Goal: Task Accomplishment & Management: Manage account settings

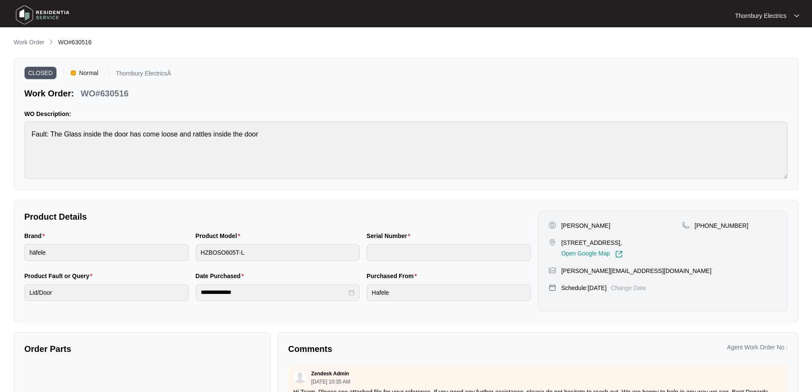
click at [35, 43] on p "Work Order" at bounding box center [29, 42] width 31 height 9
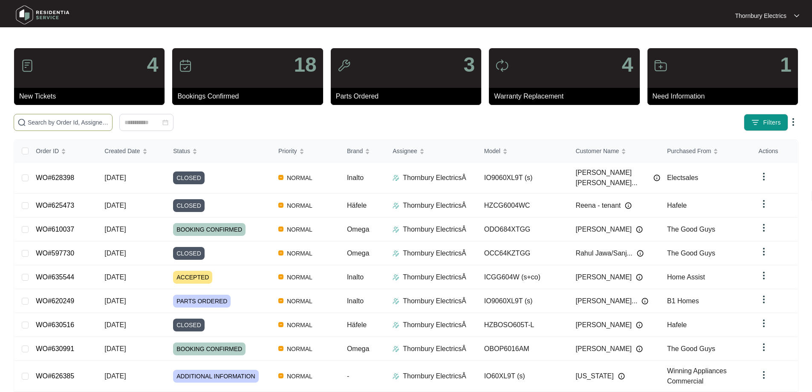
click at [104, 119] on input "text" at bounding box center [68, 122] width 81 height 9
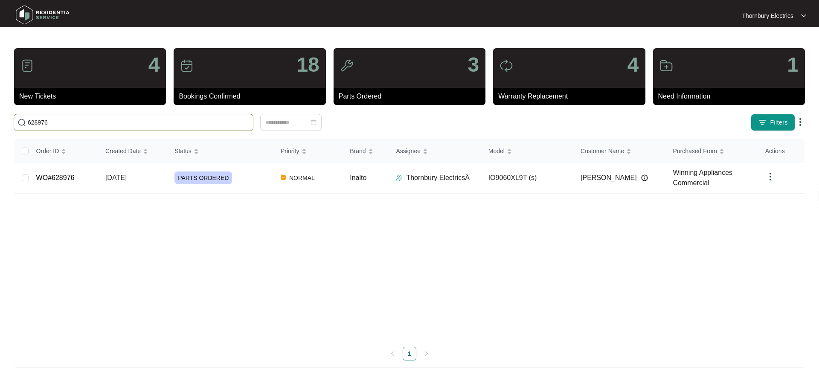
type input "628976"
click at [243, 192] on td "PARTS ORDERED" at bounding box center [221, 177] width 106 height 31
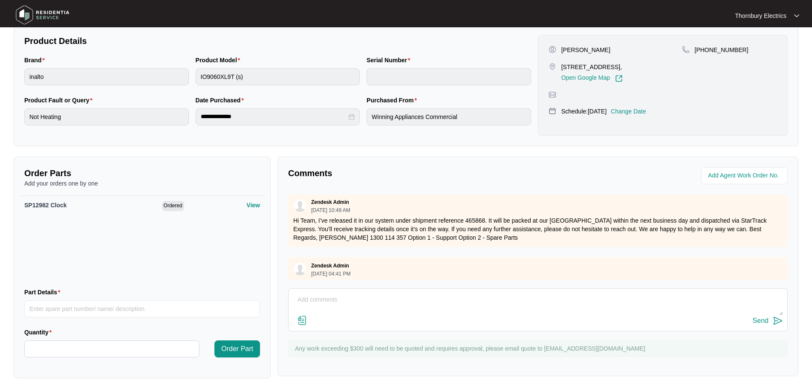
scroll to position [84, 0]
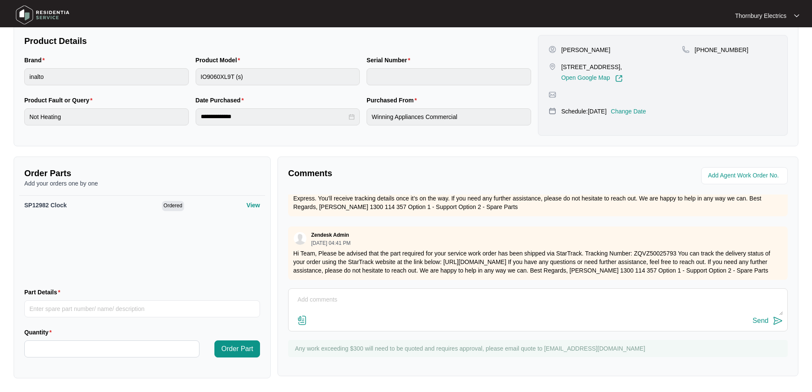
click at [343, 295] on textarea at bounding box center [538, 304] width 490 height 22
drag, startPoint x: 555, startPoint y: 298, endPoint x: 267, endPoint y: 297, distance: 287.5
click at [267, 297] on div "Order Parts Add your orders one by one SP12982 Clock Ordered View Part Details …" at bounding box center [406, 268] width 792 height 222
type textarea "We have contacted customer to book numerous times with no response, do you have…"
click at [766, 321] on div "Send" at bounding box center [761, 321] width 16 height 8
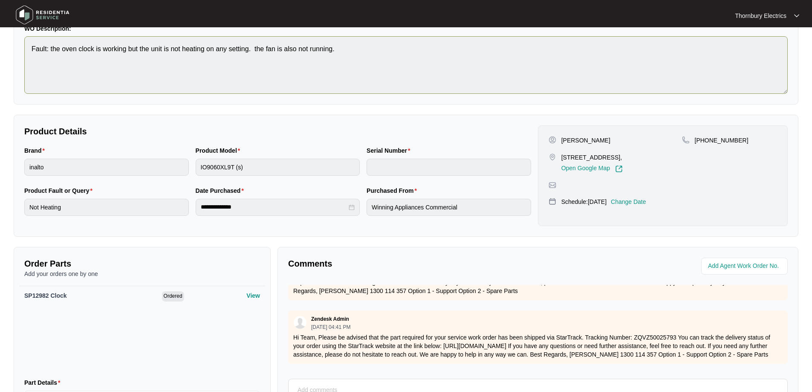
scroll to position [0, 0]
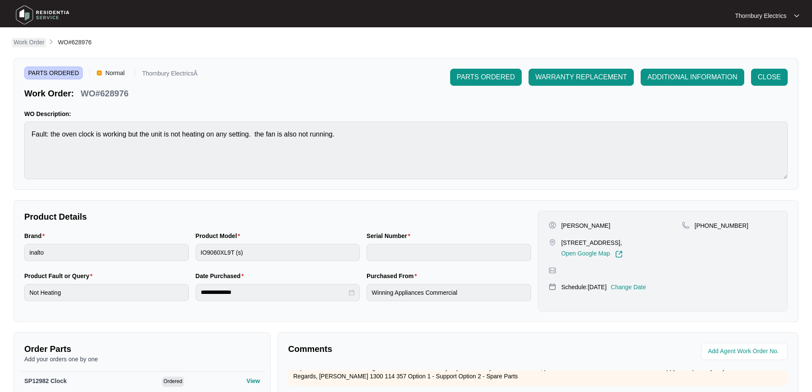
click at [32, 41] on p "Work Order" at bounding box center [29, 42] width 31 height 9
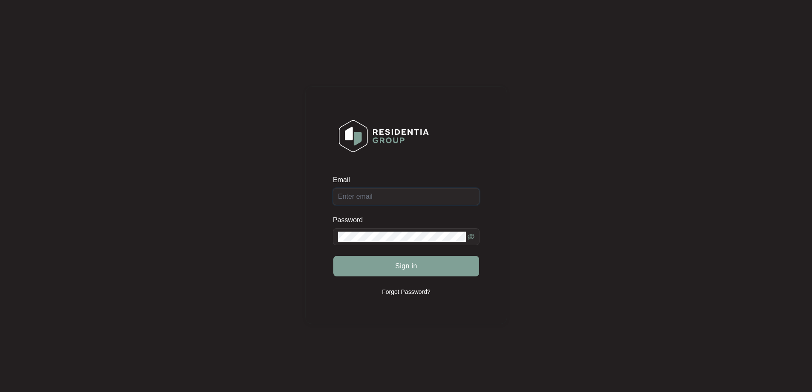
type input "[EMAIL_ADDRESS][DOMAIN_NAME]"
click at [423, 267] on div "Sign in" at bounding box center [406, 265] width 147 height 21
click at [423, 267] on button "Sign in" at bounding box center [407, 266] width 146 height 20
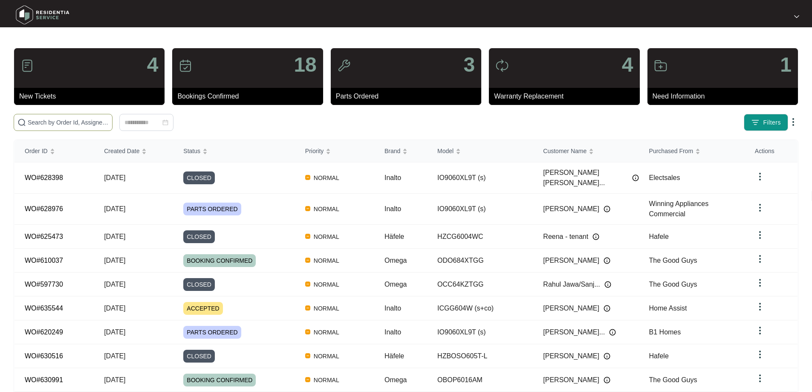
click at [109, 123] on input "text" at bounding box center [68, 122] width 81 height 9
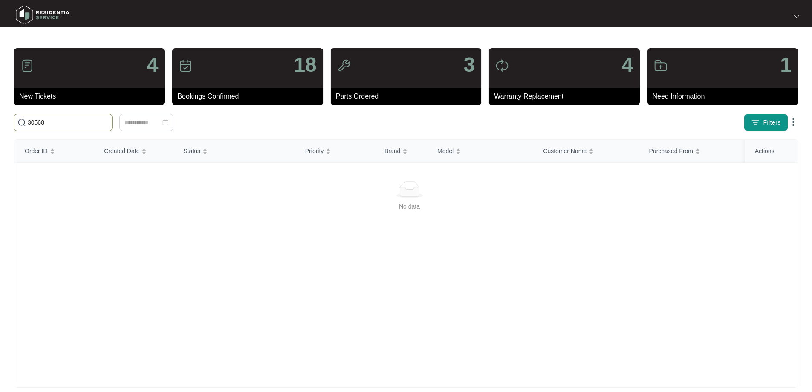
click at [72, 123] on input "30568" at bounding box center [68, 122] width 81 height 9
drag, startPoint x: 50, startPoint y: 124, endPoint x: 15, endPoint y: 124, distance: 35.4
click at [15, 124] on span "30568" at bounding box center [63, 122] width 99 height 17
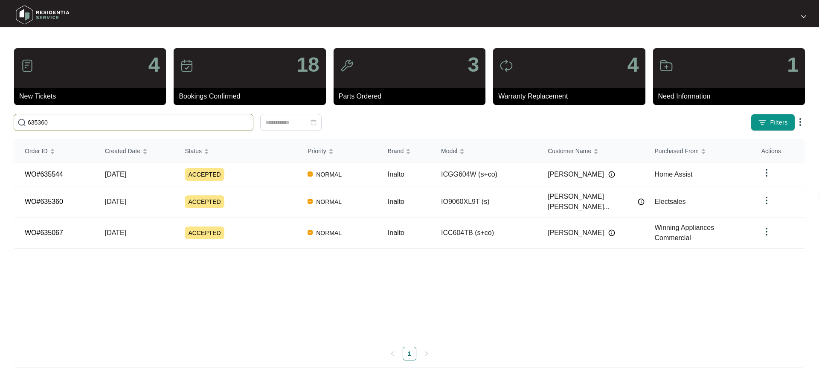
type input "635360"
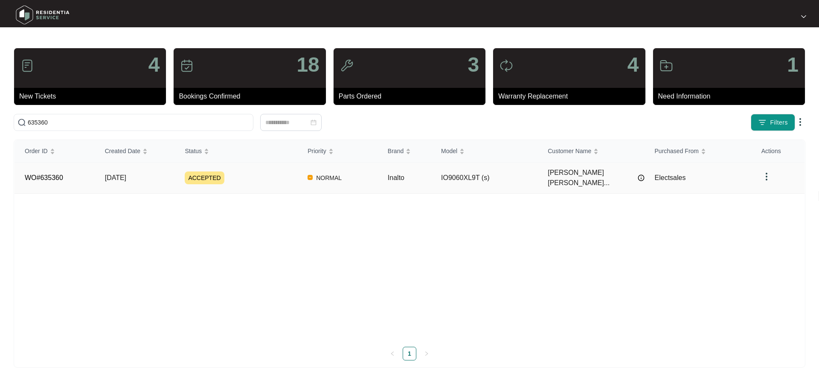
click at [251, 174] on div "ACCEPTED" at bounding box center [241, 177] width 113 height 13
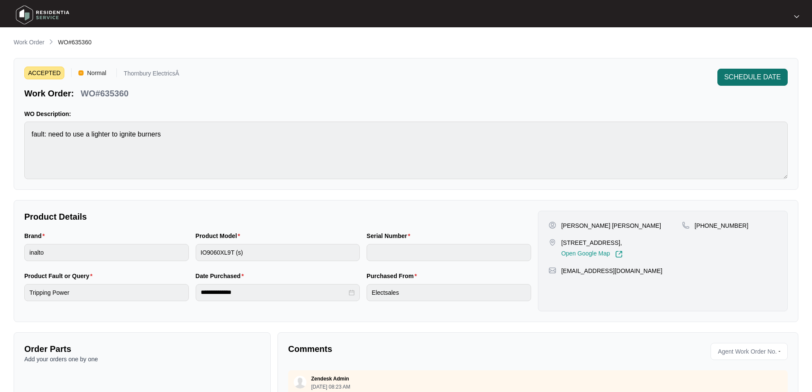
click at [759, 82] on span "SCHEDULE DATE" at bounding box center [753, 77] width 57 height 10
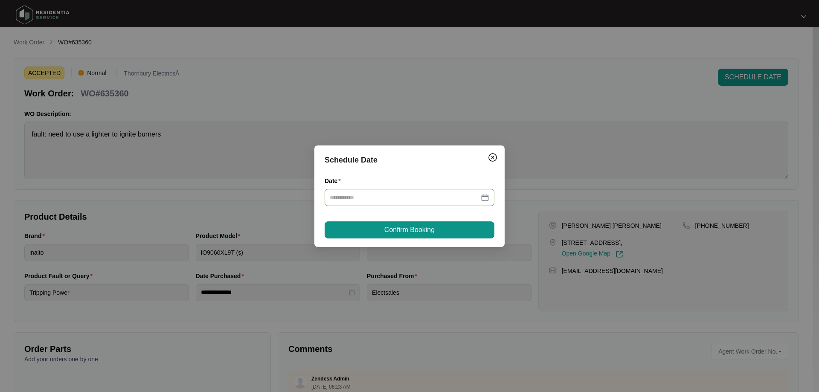
click at [485, 197] on div at bounding box center [410, 197] width 160 height 9
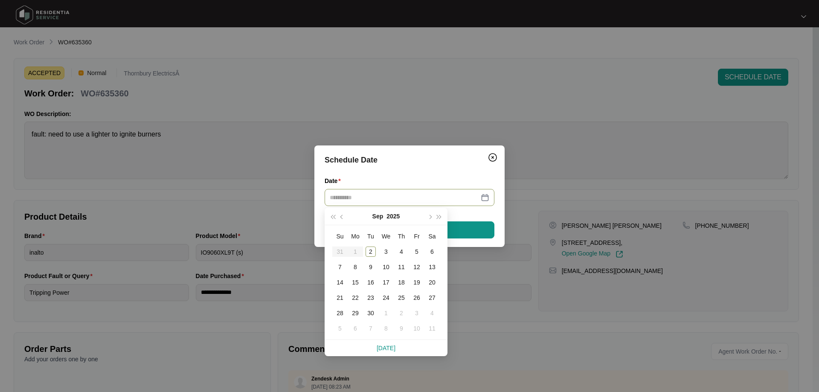
type input "**********"
click at [368, 265] on div "9" at bounding box center [371, 267] width 10 height 10
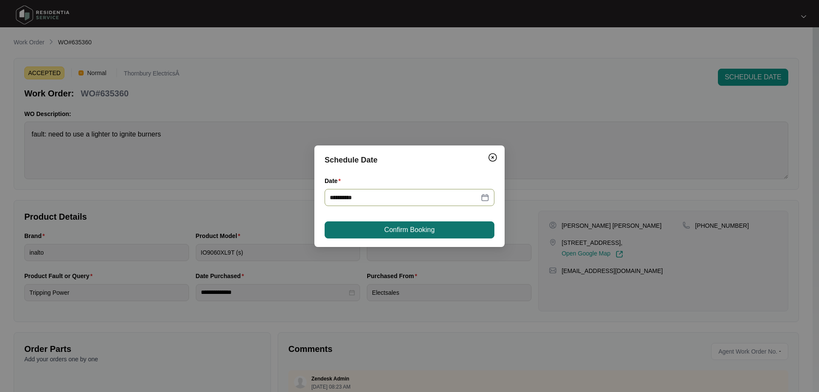
type input "**********"
click at [420, 227] on span "Confirm Booking" at bounding box center [409, 230] width 50 height 10
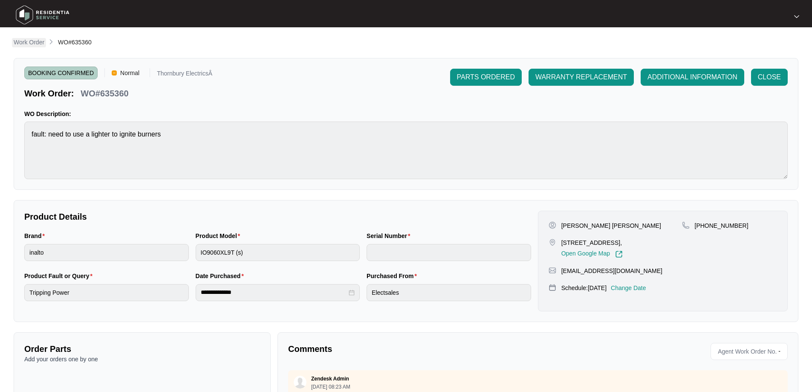
click at [37, 46] on p "Work Order" at bounding box center [29, 42] width 31 height 9
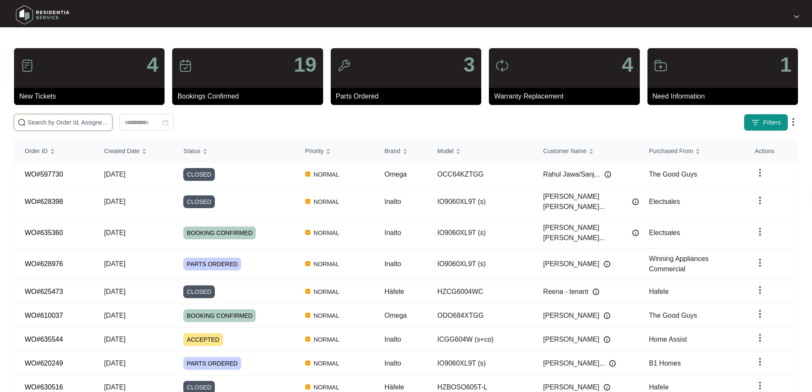
click at [75, 124] on input "text" at bounding box center [68, 122] width 81 height 9
type input "627013"
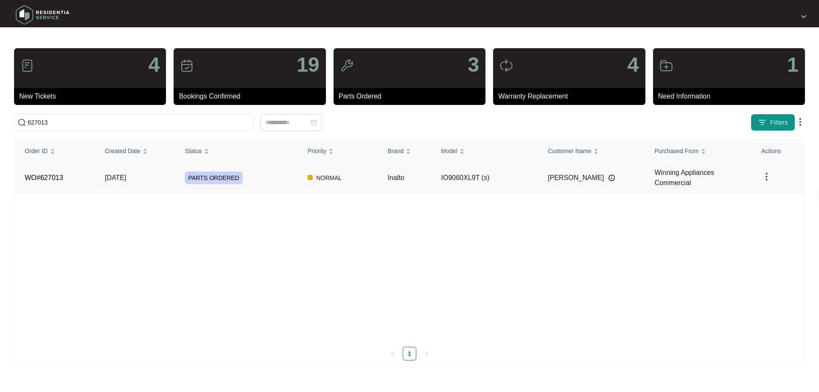
click at [281, 185] on td "PARTS ORDERED" at bounding box center [235, 177] width 123 height 31
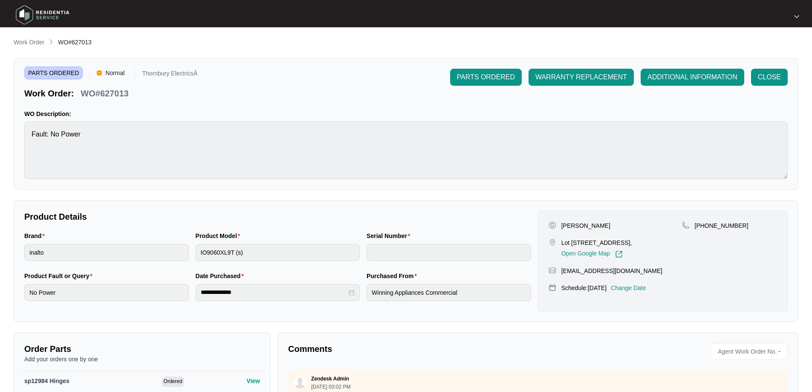
click at [646, 290] on p "Change Date" at bounding box center [628, 288] width 35 height 9
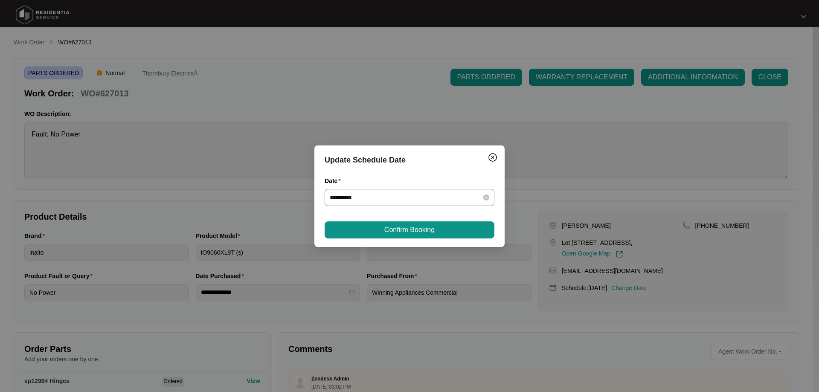
click at [486, 200] on div "**********" at bounding box center [410, 197] width 160 height 9
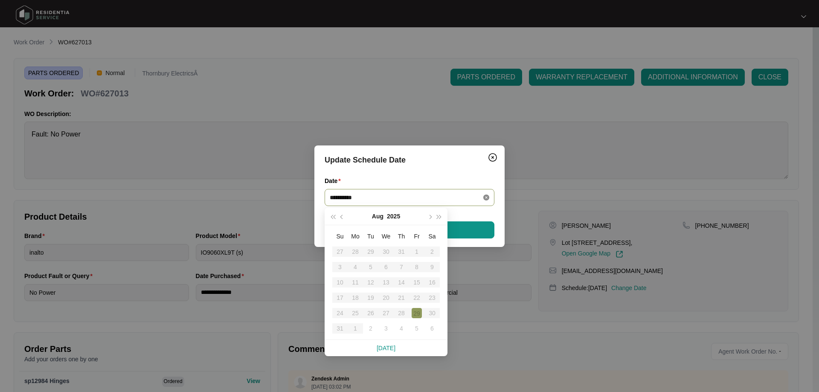
click at [486, 195] on icon "close-circle" at bounding box center [486, 197] width 6 height 6
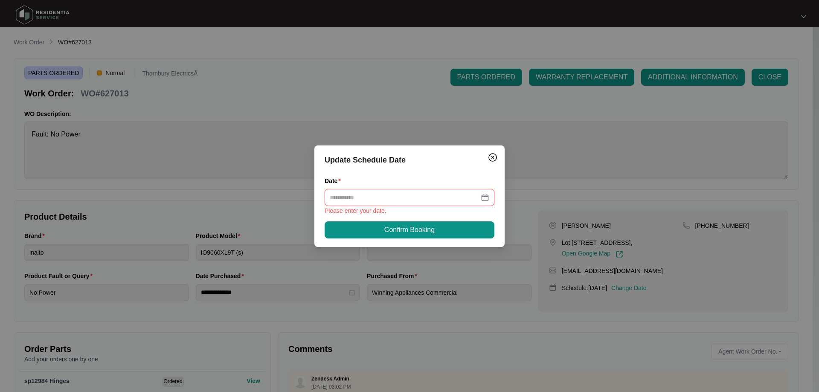
click at [486, 195] on div at bounding box center [410, 197] width 160 height 9
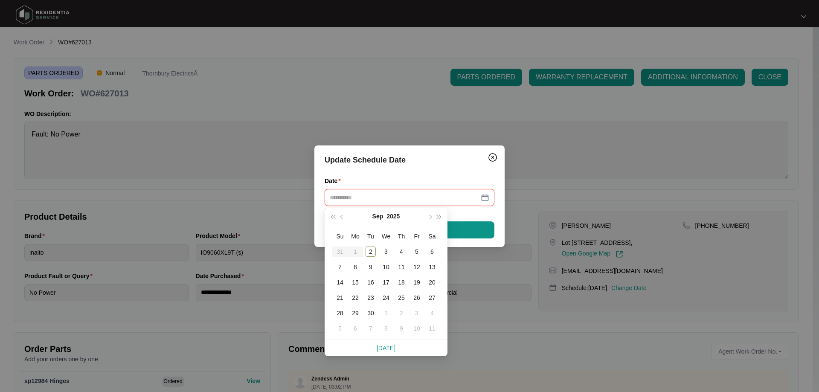
type input "**********"
click at [418, 279] on div "19" at bounding box center [417, 282] width 10 height 10
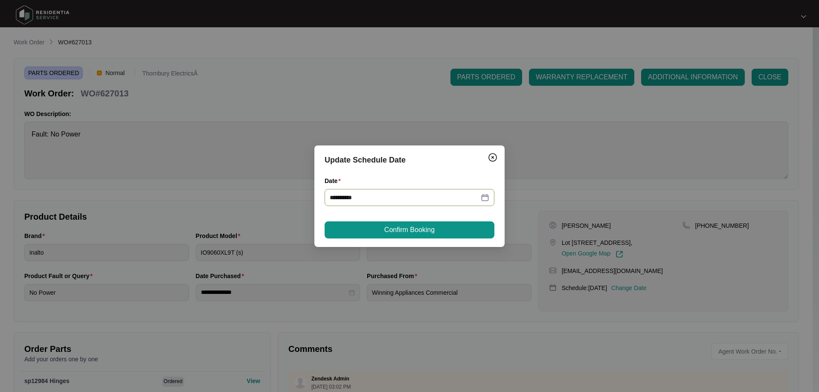
type input "**********"
click at [438, 227] on button "Confirm Booking" at bounding box center [410, 229] width 170 height 17
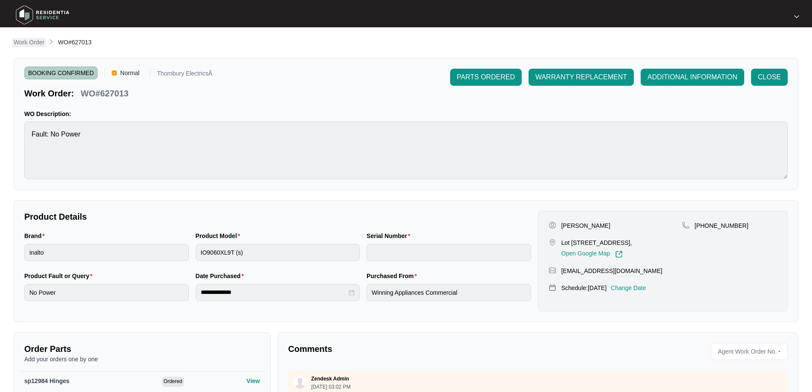
click at [30, 44] on p "Work Order" at bounding box center [29, 42] width 31 height 9
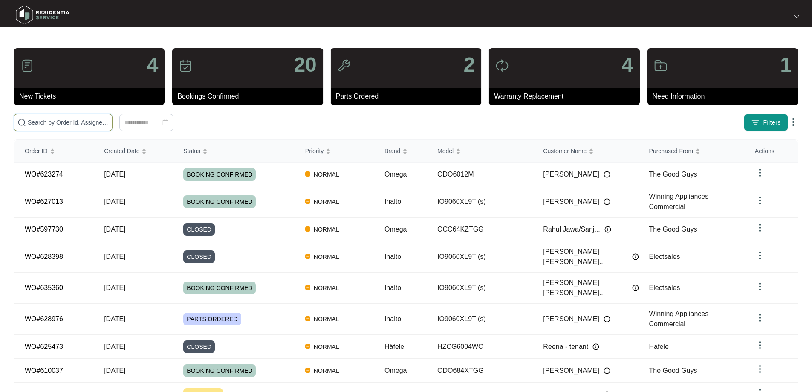
click at [66, 122] on input "text" at bounding box center [68, 122] width 81 height 9
type input "635544"
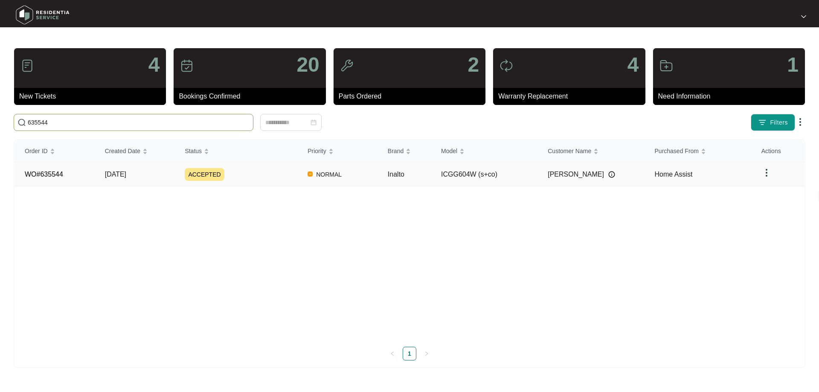
click at [258, 170] on div "ACCEPTED" at bounding box center [241, 174] width 113 height 13
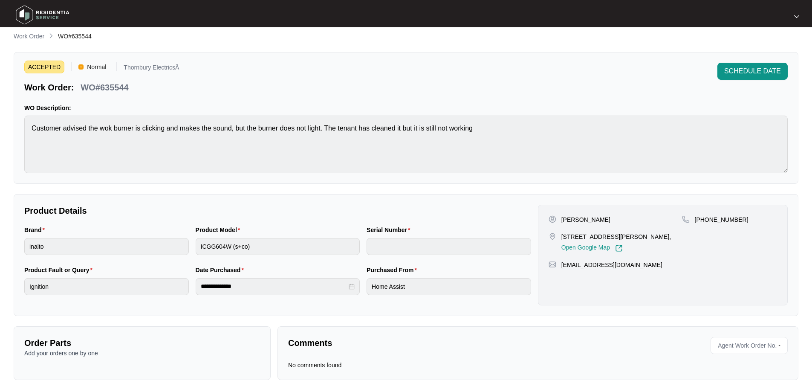
scroll to position [8, 0]
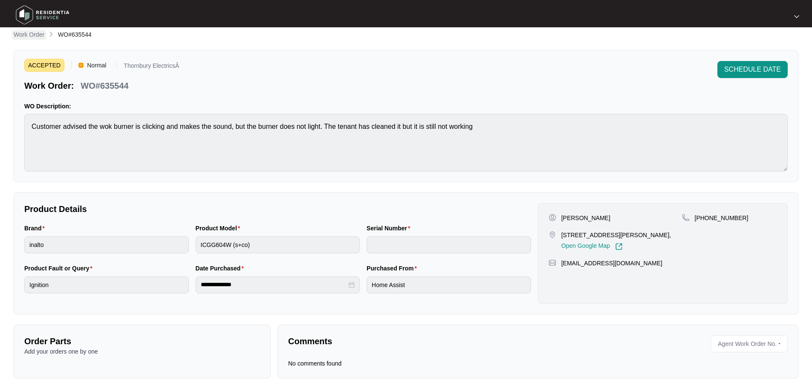
click at [34, 37] on p "Work Order" at bounding box center [29, 34] width 31 height 9
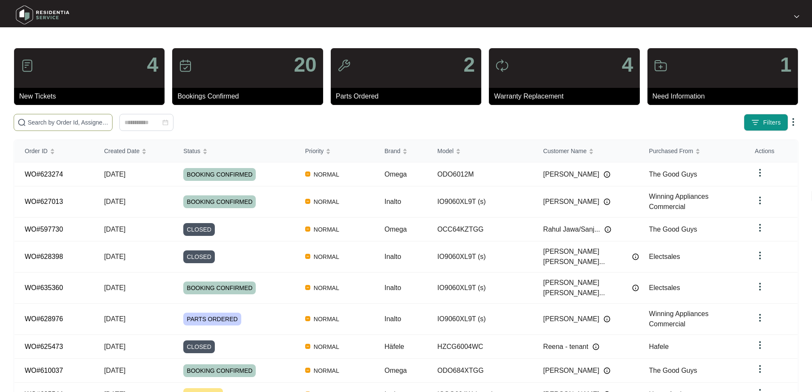
click at [78, 125] on input "text" at bounding box center [68, 122] width 81 height 9
type input "635067"
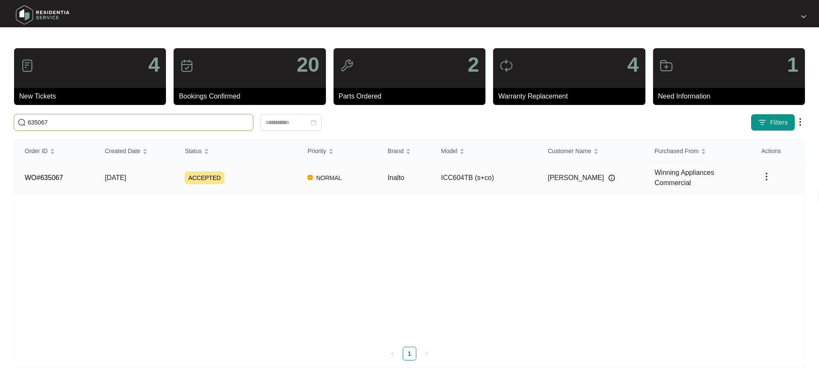
click at [267, 178] on div "ACCEPTED" at bounding box center [241, 177] width 113 height 13
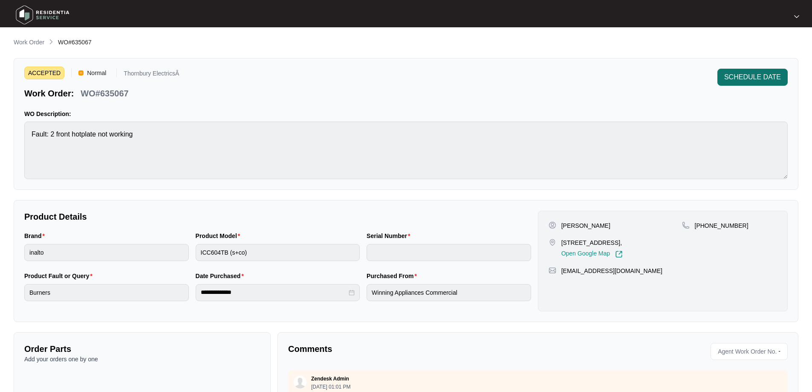
click at [758, 77] on span "SCHEDULE DATE" at bounding box center [753, 77] width 57 height 10
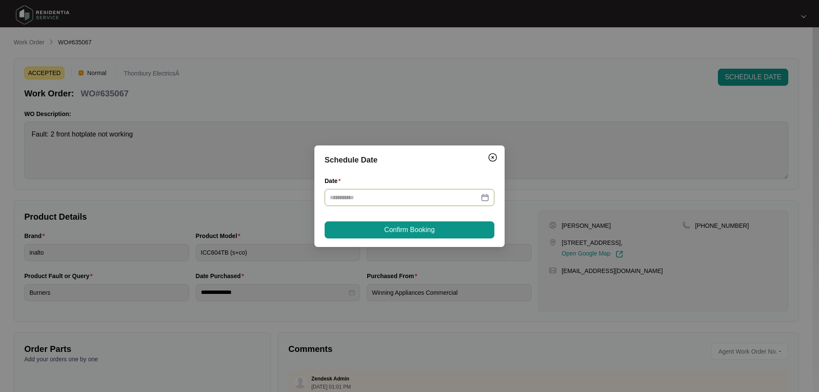
click at [482, 193] on div at bounding box center [410, 197] width 160 height 9
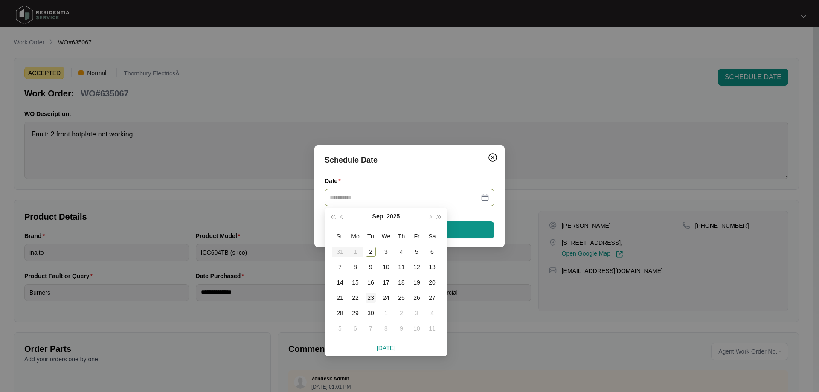
click at [370, 300] on div "23" at bounding box center [371, 298] width 10 height 10
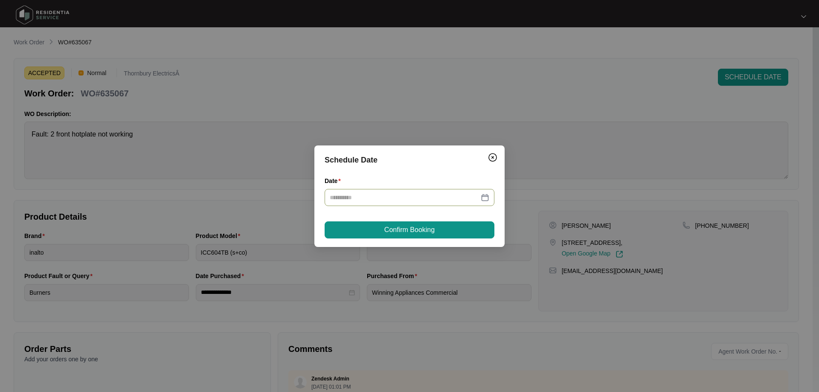
type input "**********"
click at [445, 230] on button "Confirm Booking" at bounding box center [410, 229] width 170 height 17
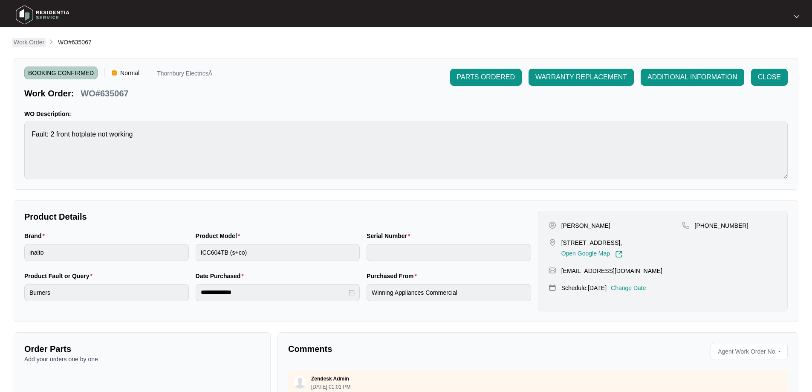
click at [34, 43] on p "Work Order" at bounding box center [29, 42] width 31 height 9
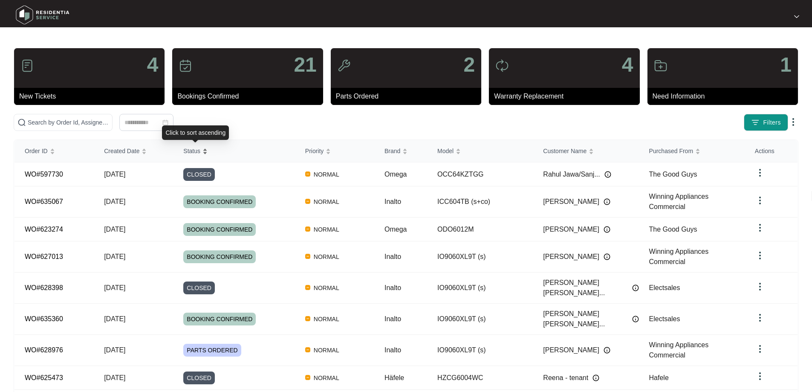
click at [193, 149] on span "Status" at bounding box center [191, 150] width 17 height 9
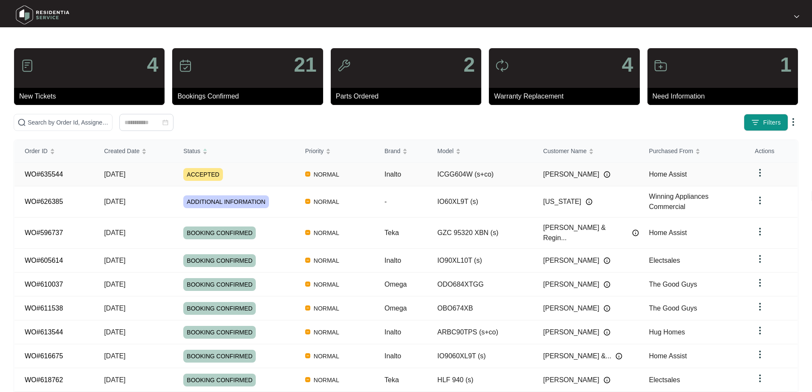
click at [238, 170] on div "ACCEPTED" at bounding box center [238, 174] width 111 height 13
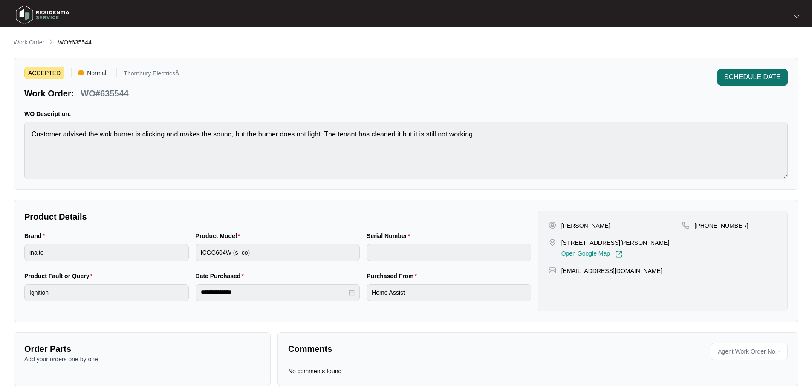
click at [769, 80] on span "SCHEDULE DATE" at bounding box center [753, 77] width 57 height 10
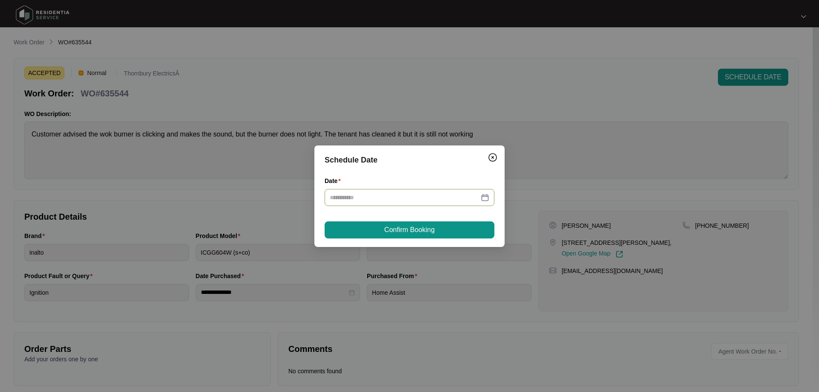
click at [485, 196] on div at bounding box center [410, 197] width 160 height 9
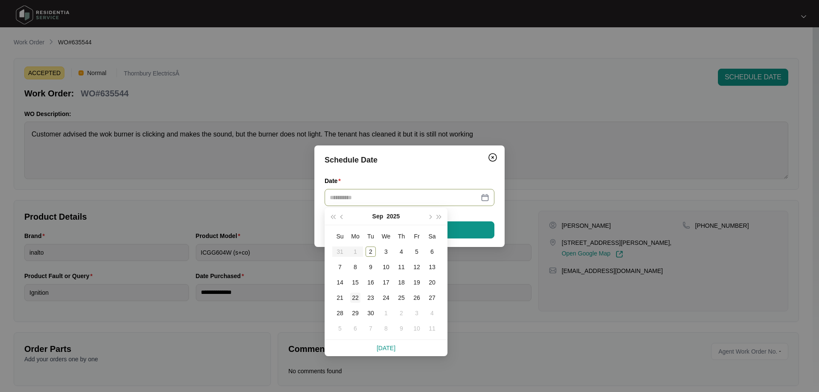
click at [360, 299] on div "22" at bounding box center [355, 298] width 10 height 10
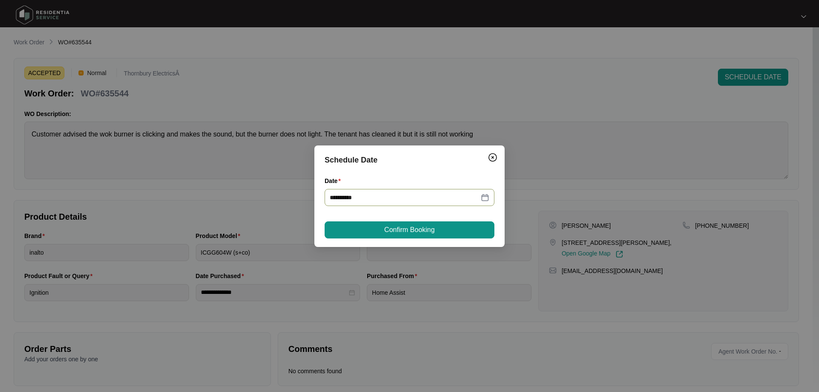
type input "**********"
click at [424, 229] on span "Confirm Booking" at bounding box center [409, 230] width 50 height 10
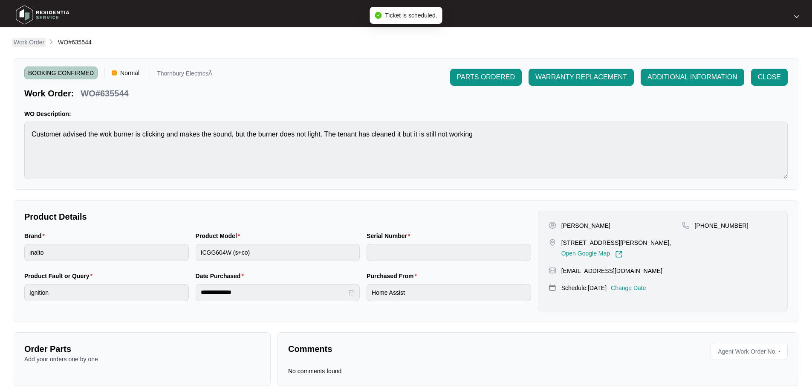
click at [32, 44] on p "Work Order" at bounding box center [29, 42] width 31 height 9
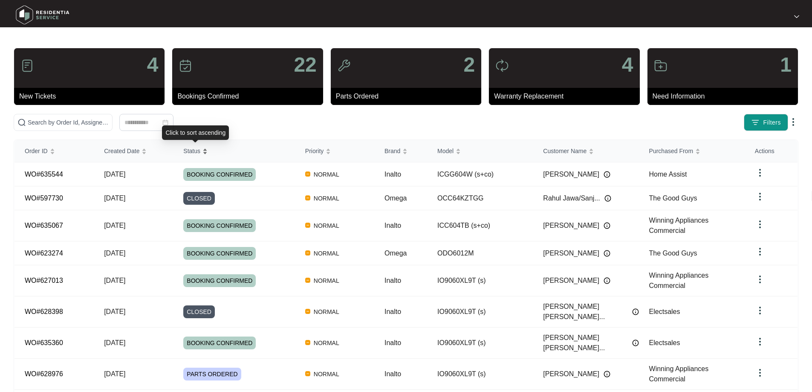
click at [189, 150] on span "Status" at bounding box center [191, 150] width 17 height 9
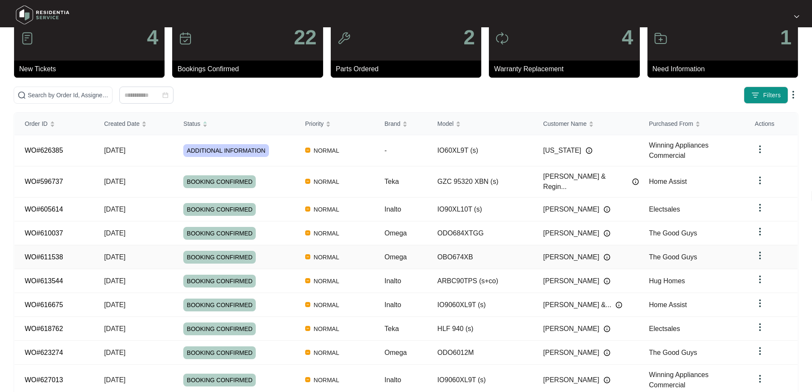
scroll to position [43, 0]
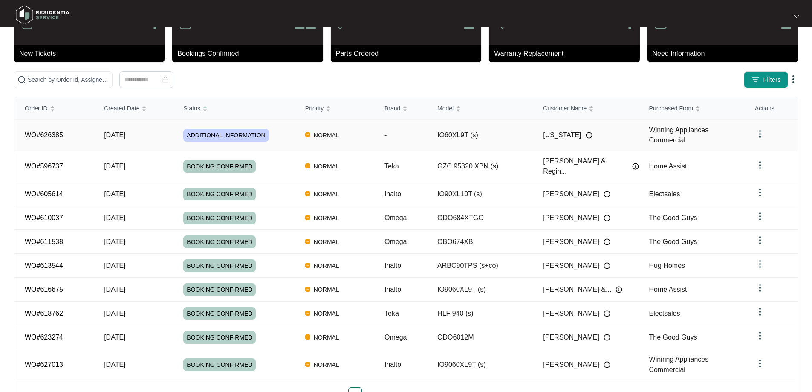
click at [511, 138] on td "IO60XL9T (s)" at bounding box center [480, 135] width 106 height 31
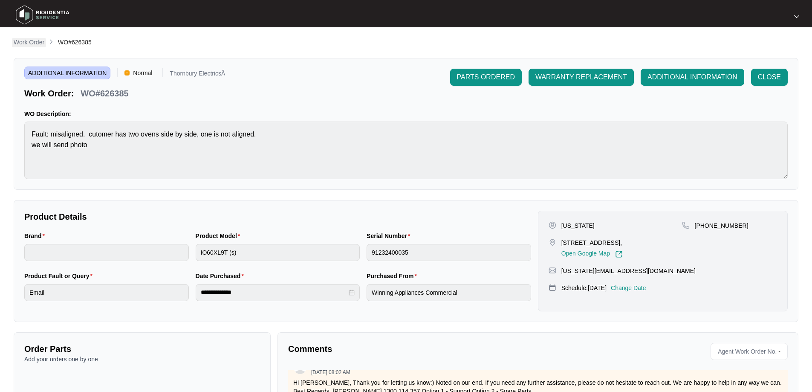
click at [36, 41] on p "Work Order" at bounding box center [29, 42] width 31 height 9
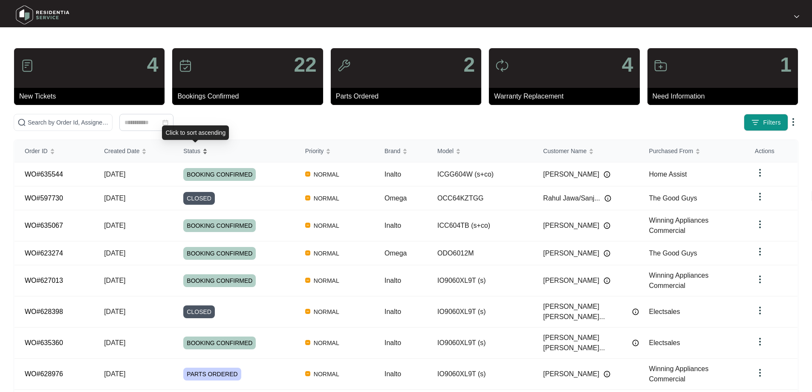
click at [199, 151] on span "Status" at bounding box center [191, 150] width 17 height 9
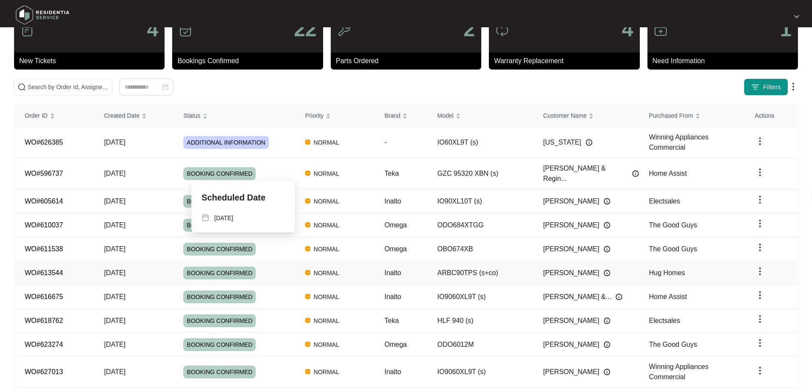
scroll to position [62, 0]
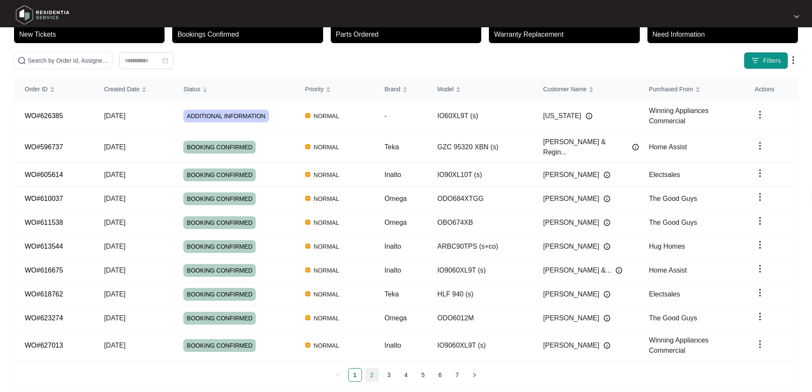
click at [375, 368] on link "2" at bounding box center [372, 374] width 13 height 13
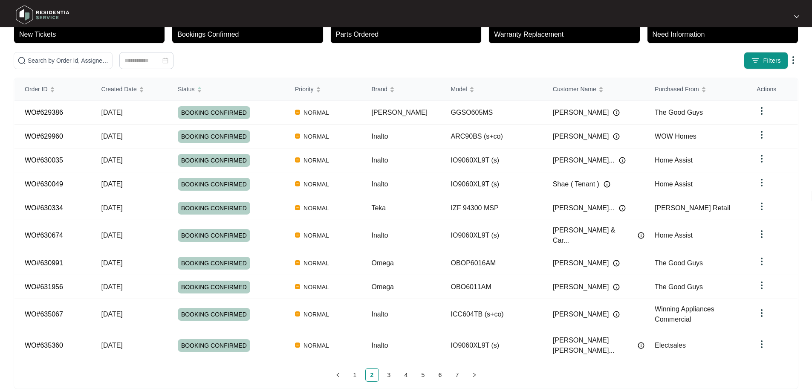
scroll to position [54, 0]
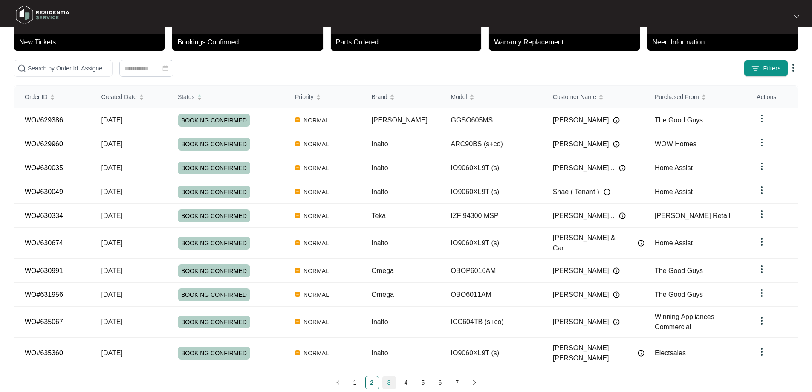
click at [389, 376] on link "3" at bounding box center [389, 382] width 13 height 13
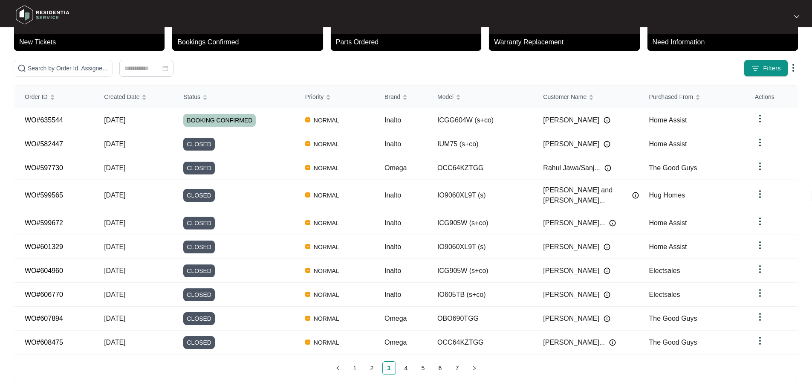
scroll to position [46, 0]
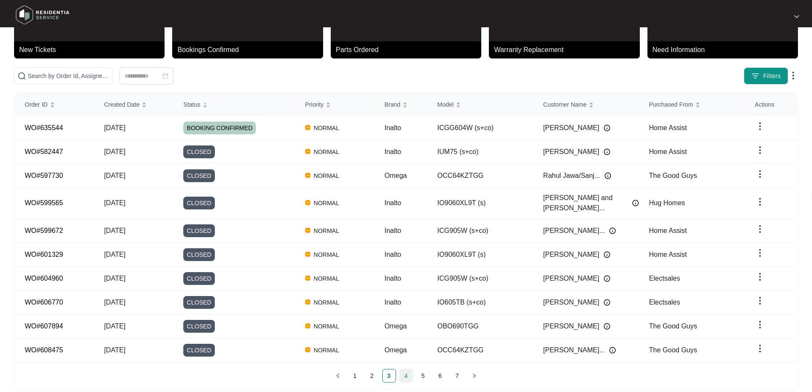
click at [407, 369] on link "4" at bounding box center [406, 375] width 13 height 13
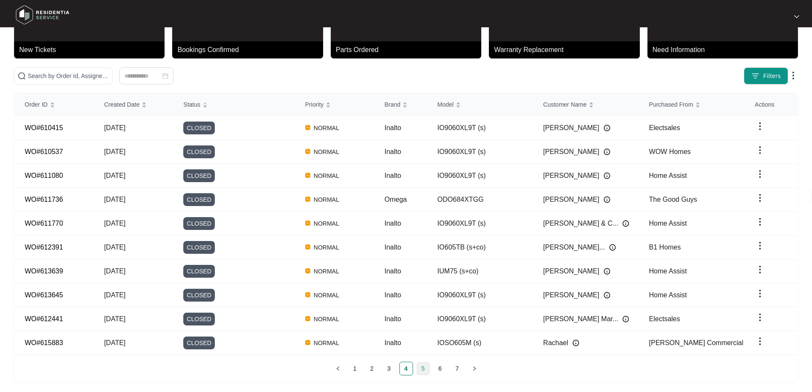
click at [424, 362] on link "5" at bounding box center [423, 368] width 13 height 13
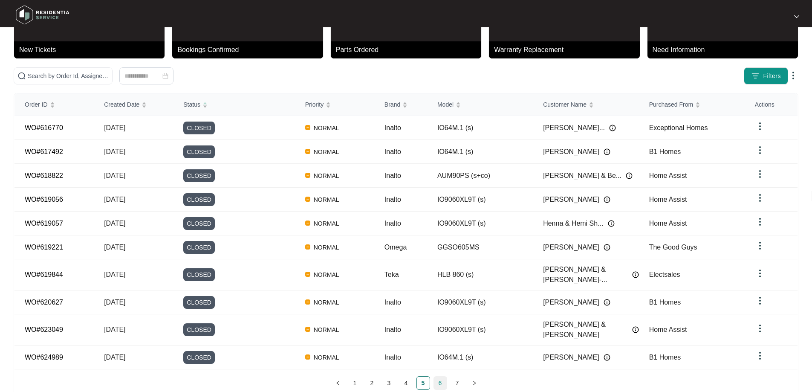
click at [438, 377] on link "6" at bounding box center [440, 383] width 13 height 13
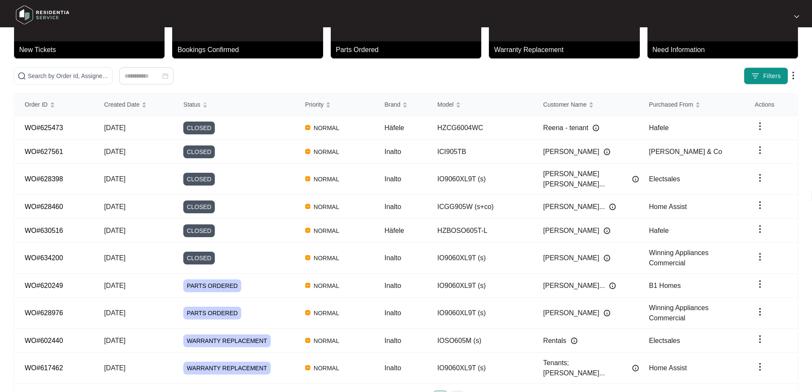
click at [457, 391] on link "7" at bounding box center [457, 397] width 13 height 13
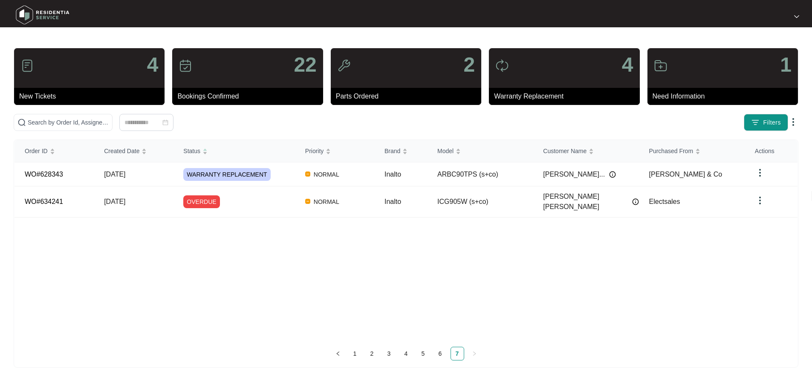
scroll to position [0, 0]
click at [263, 206] on td "OVERDUE" at bounding box center [235, 201] width 123 height 31
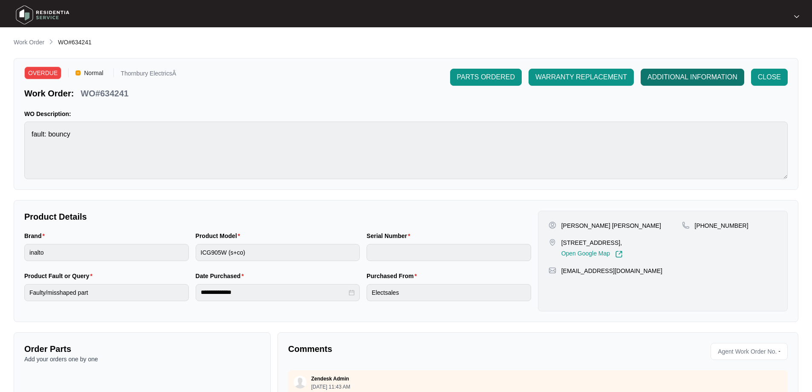
click at [688, 80] on span "ADDITIONAL INFORMATION" at bounding box center [693, 77] width 90 height 10
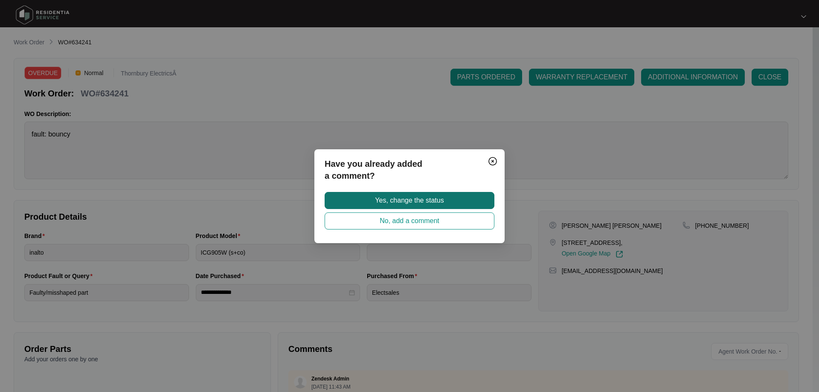
click at [432, 197] on span "Yes, change the status" at bounding box center [409, 200] width 69 height 10
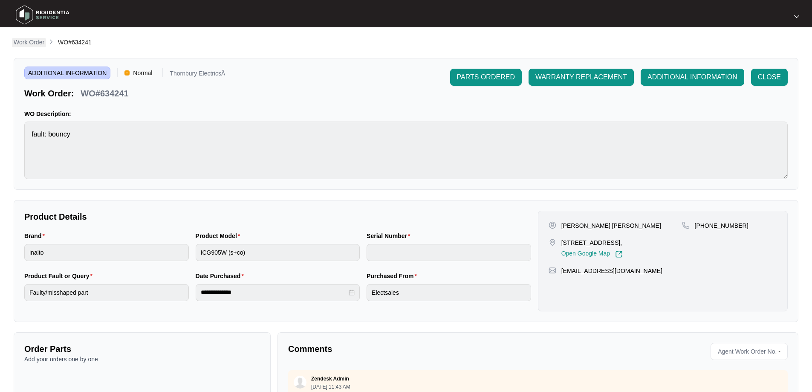
click at [42, 46] on link "Work Order" at bounding box center [29, 42] width 34 height 9
